Goal: Task Accomplishment & Management: Complete application form

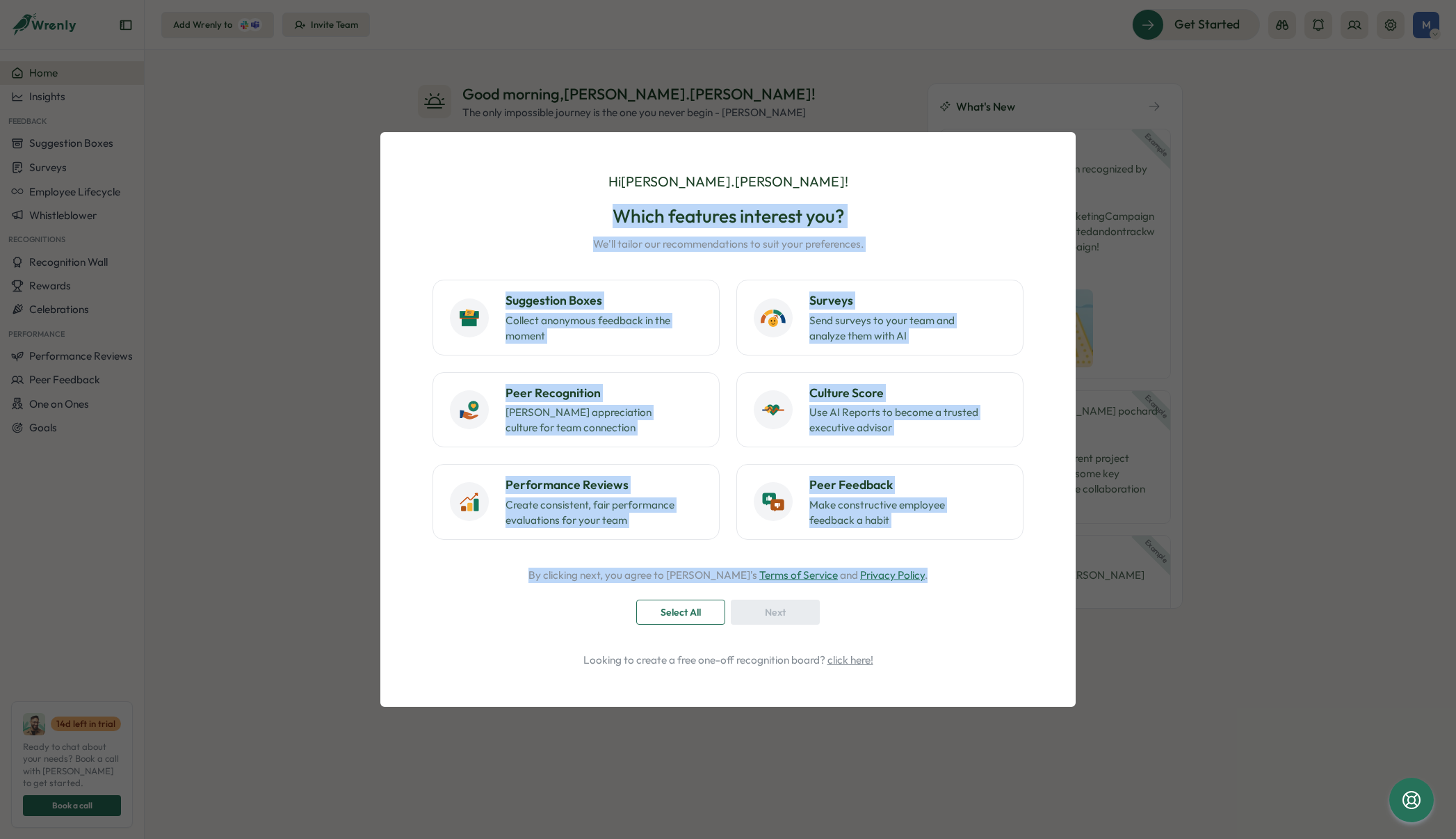
drag, startPoint x: 425, startPoint y: 198, endPoint x: 966, endPoint y: 583, distance: 664.0
click at [966, 583] on div "Hi [PERSON_NAME].[PERSON_NAME] ! Which features interest you? We'll tailor our …" at bounding box center [728, 420] width 662 height 541
copy div "Which features interest you? We'll tailor our recommendations to suit your pref…"
click at [670, 613] on span "Select All" at bounding box center [681, 612] width 40 height 24
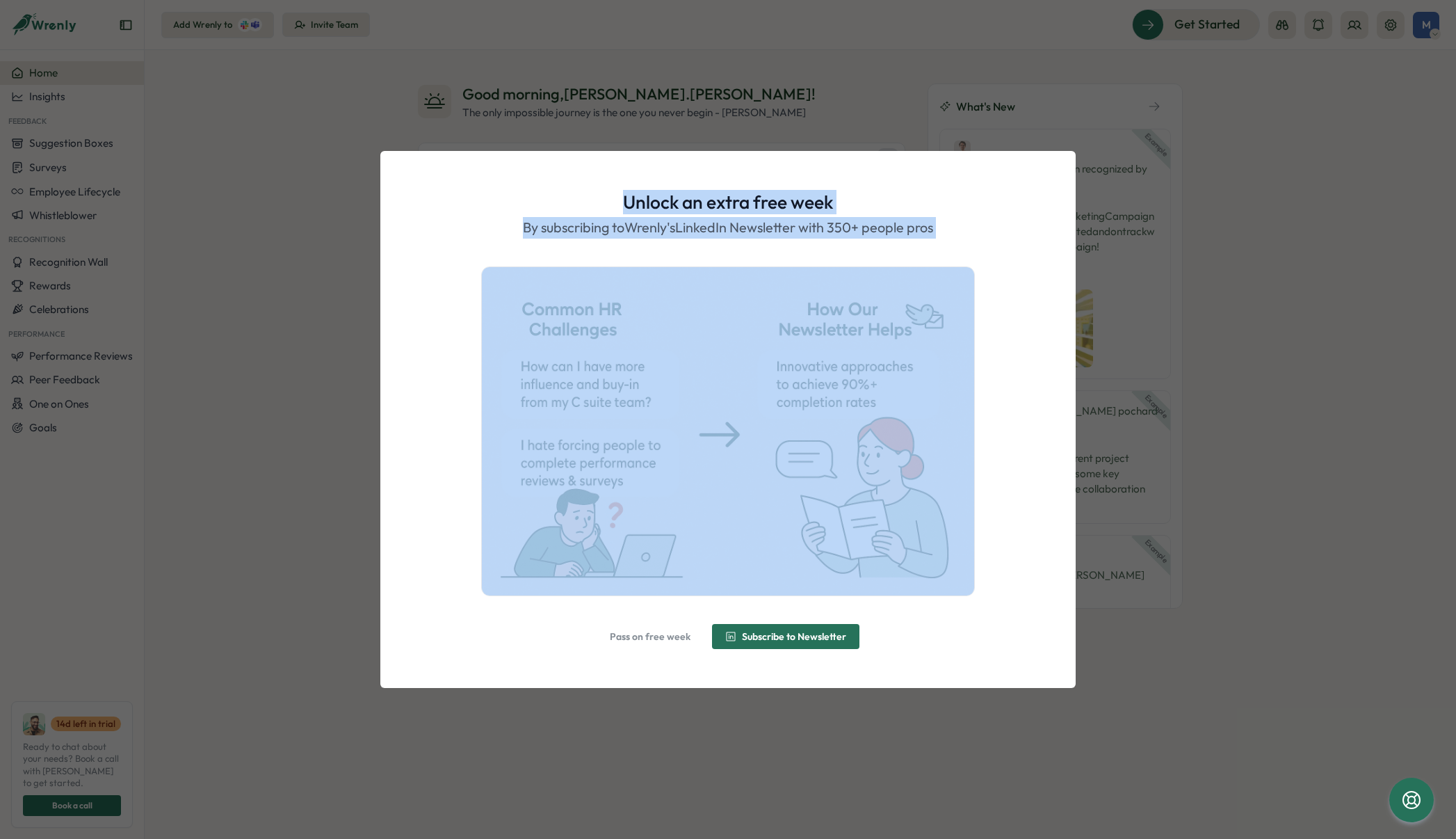
click at [1041, 267] on div "Unlock an extra free week By subscribing to [PERSON_NAME]'s LinkedIn Newsletter…" at bounding box center [728, 419] width 662 height 504
